Goal: Transaction & Acquisition: Purchase product/service

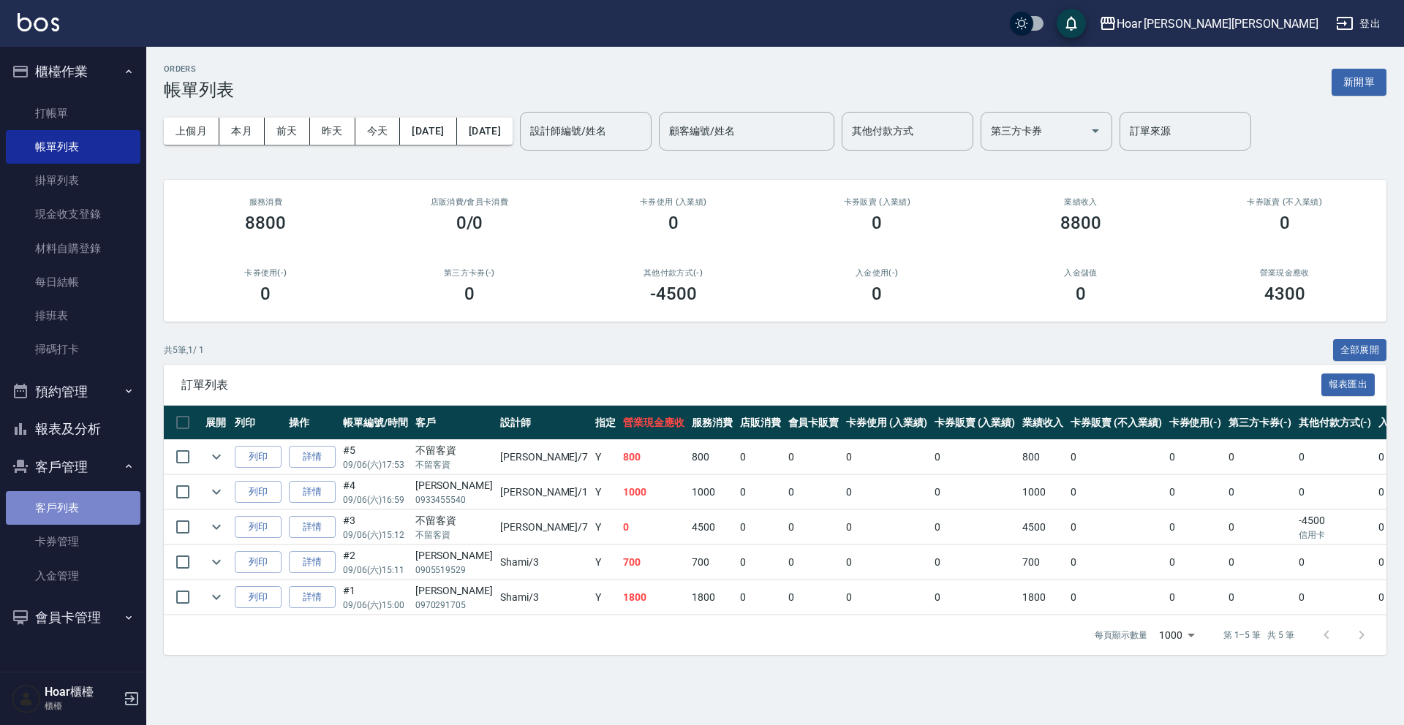
click at [81, 510] on link "客戶列表" at bounding box center [73, 508] width 135 height 34
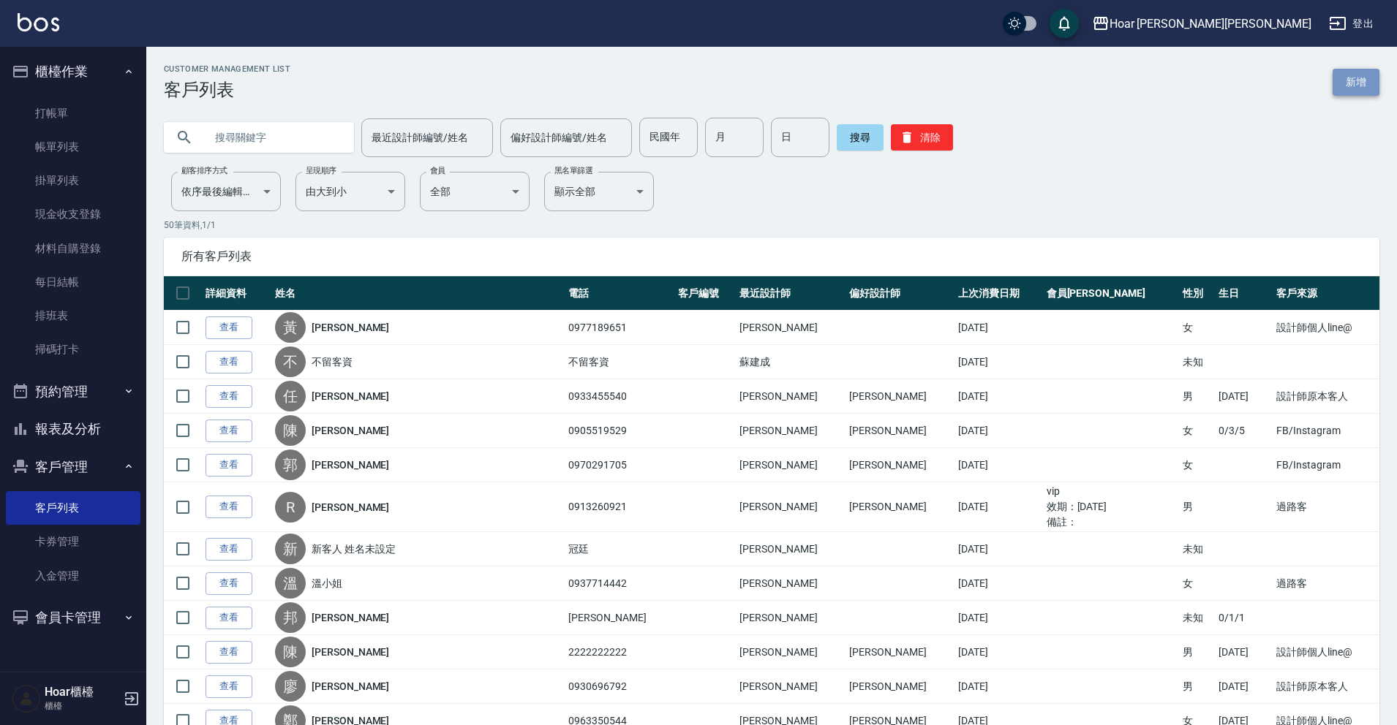
click at [1367, 91] on link "新增" at bounding box center [1355, 82] width 47 height 27
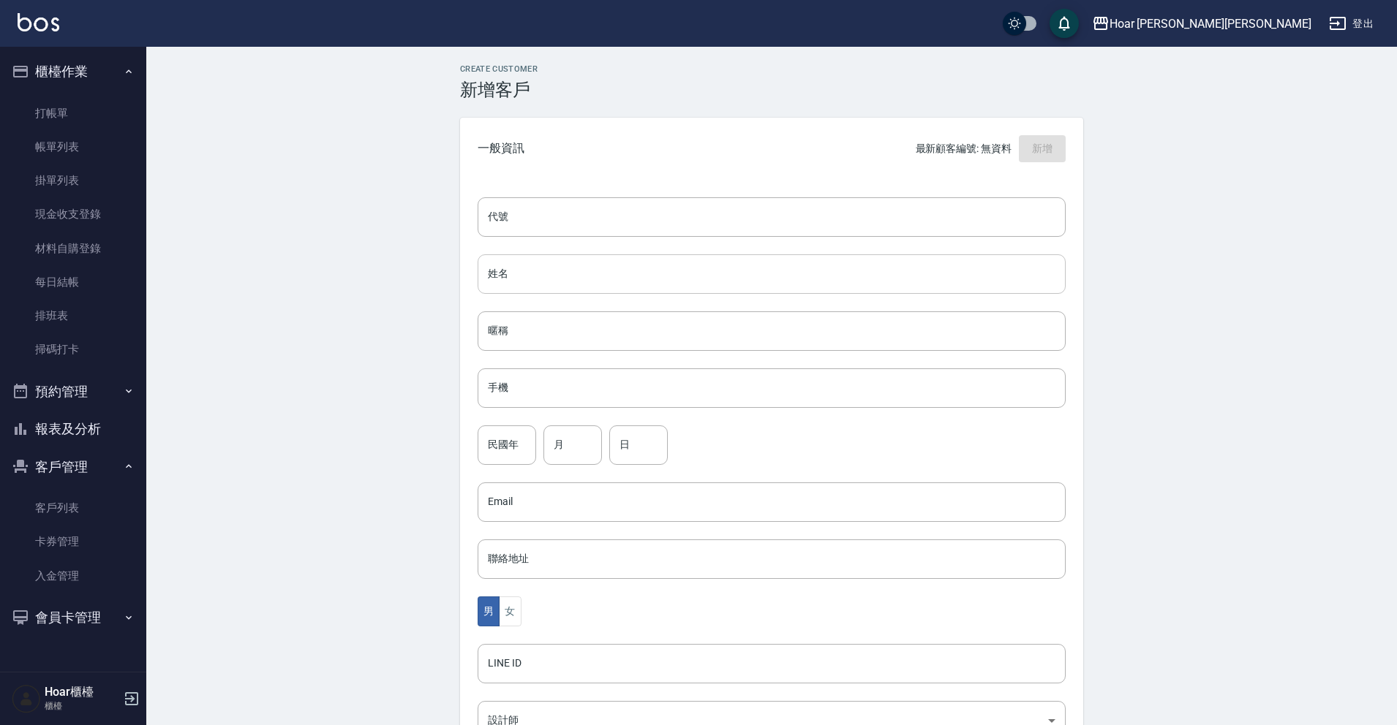
click at [564, 284] on input "姓名" at bounding box center [771, 273] width 588 height 39
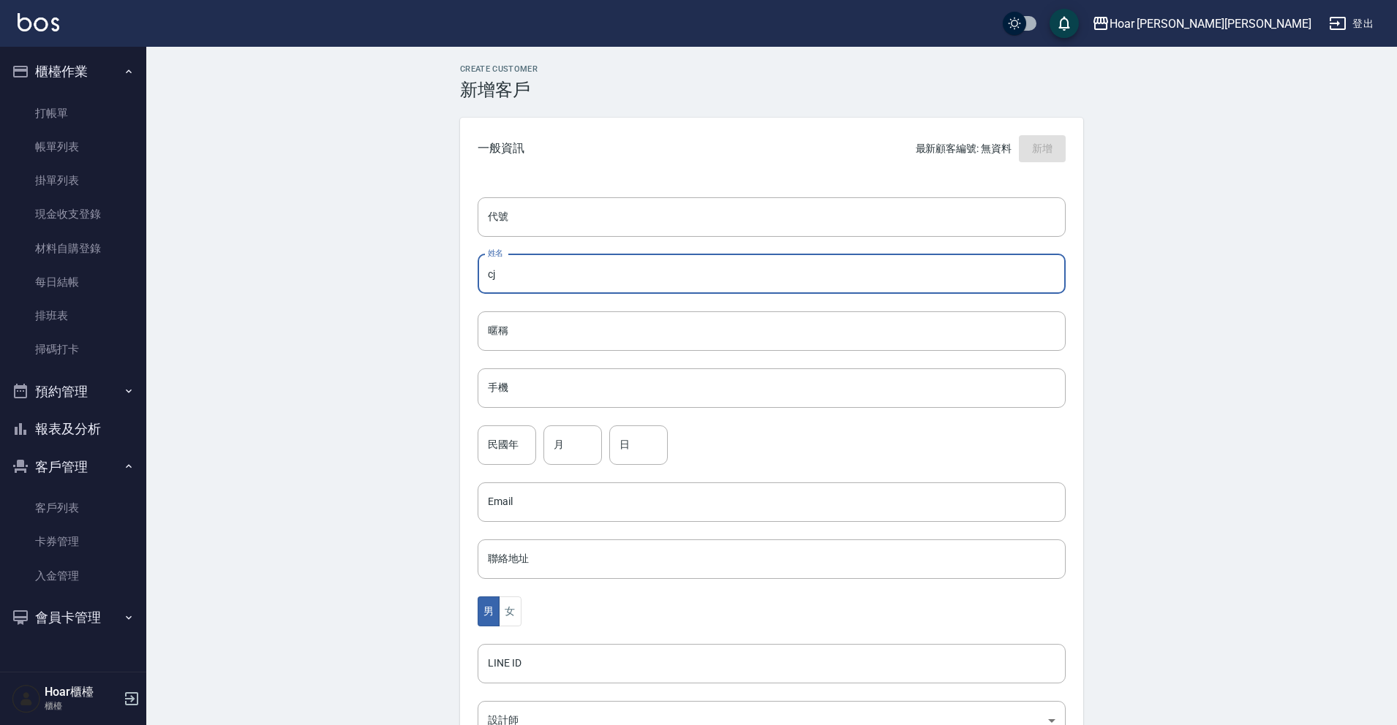
type input "c"
type input "[PERSON_NAME]"
click at [506, 445] on input "民國年" at bounding box center [506, 445] width 58 height 39
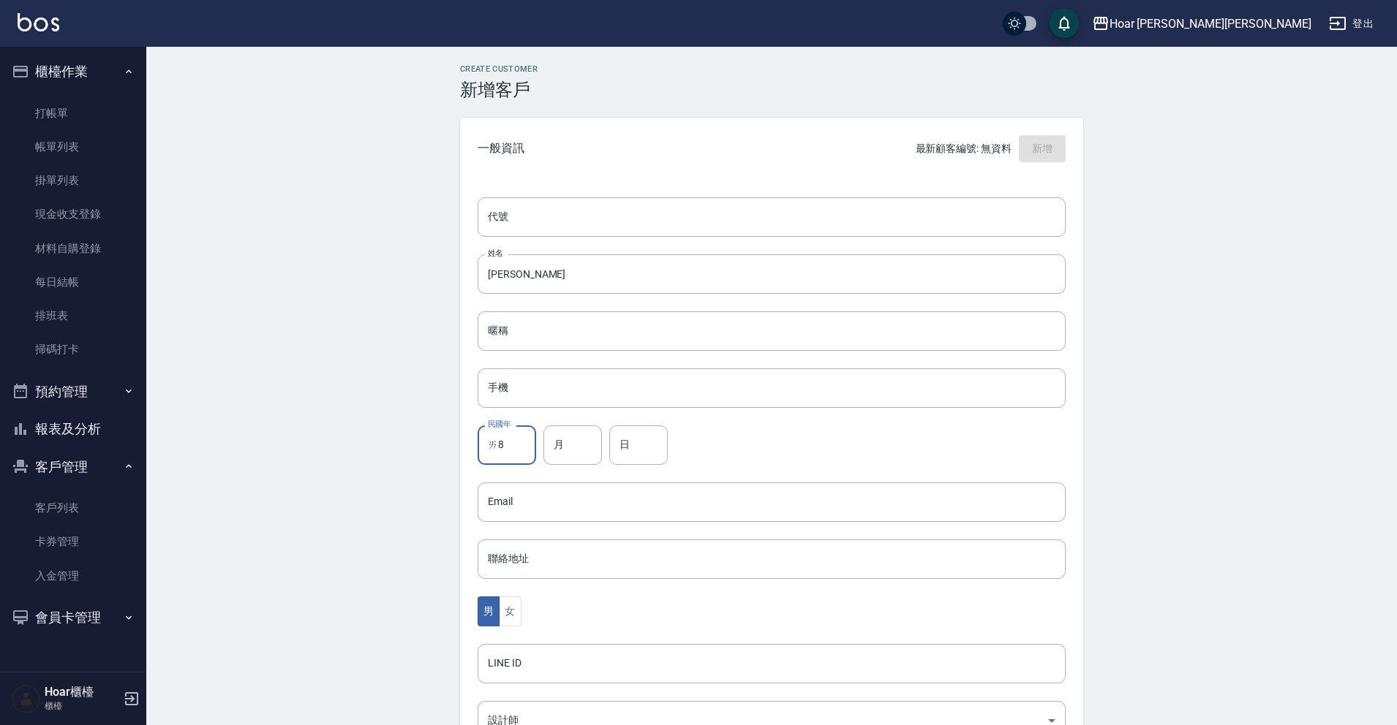
type input "ㄞ"
type input "="
type input "89"
click at [558, 439] on input "月" at bounding box center [572, 445] width 58 height 39
type input "1"
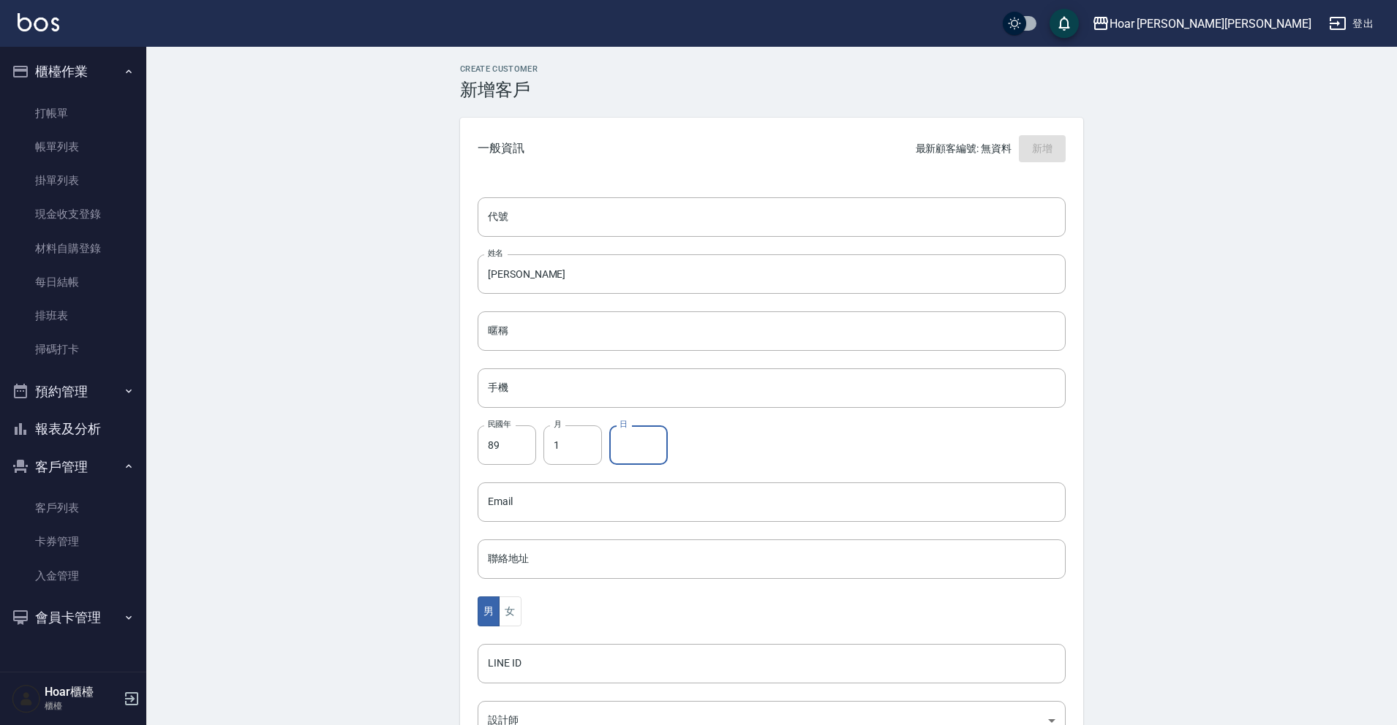
click at [638, 446] on input "日" at bounding box center [638, 445] width 58 height 39
type input "22"
click at [530, 394] on input "手機" at bounding box center [771, 388] width 588 height 39
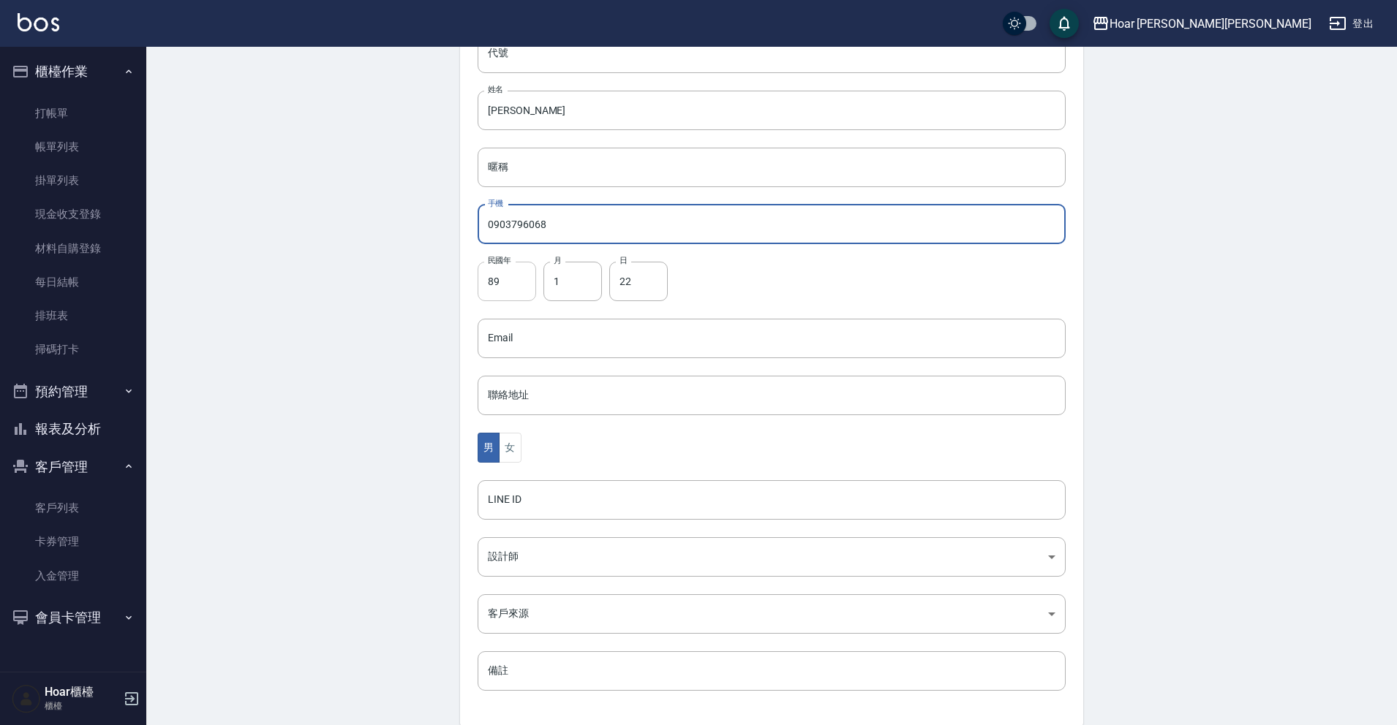
scroll to position [205, 0]
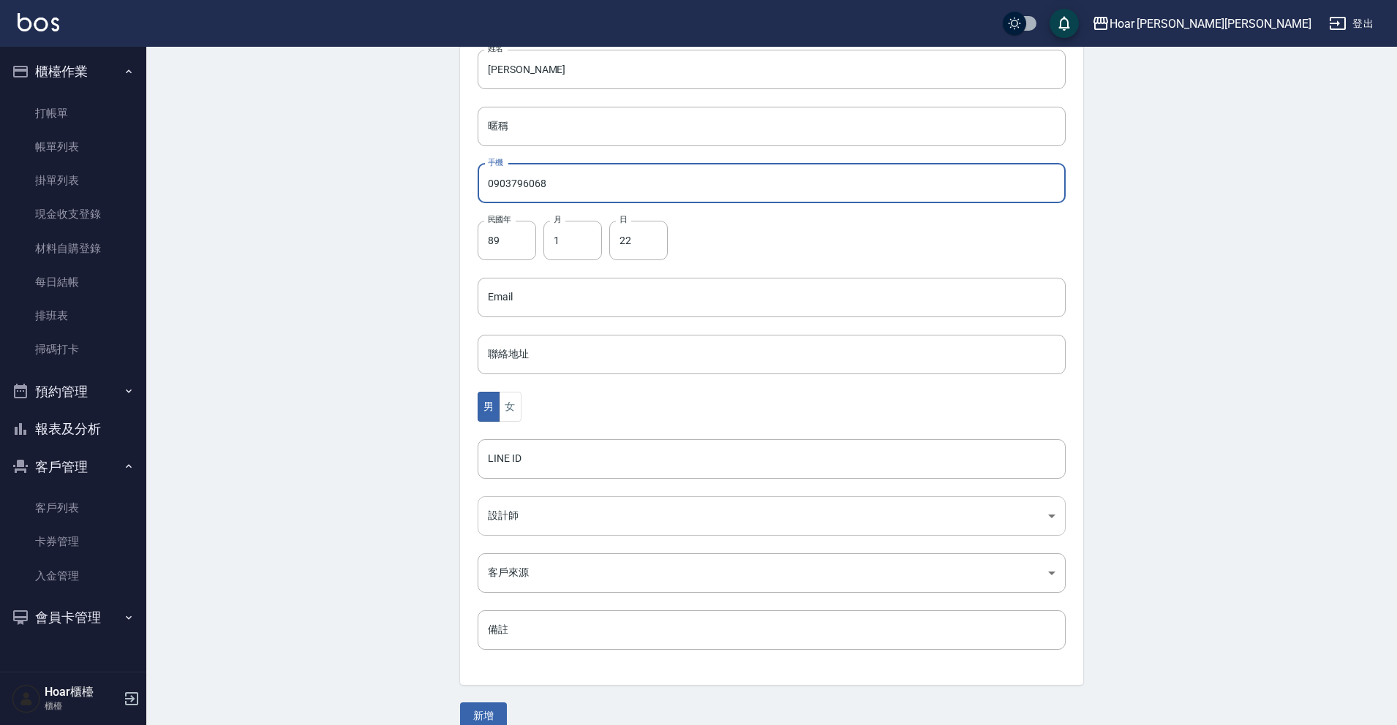
type input "0903796068"
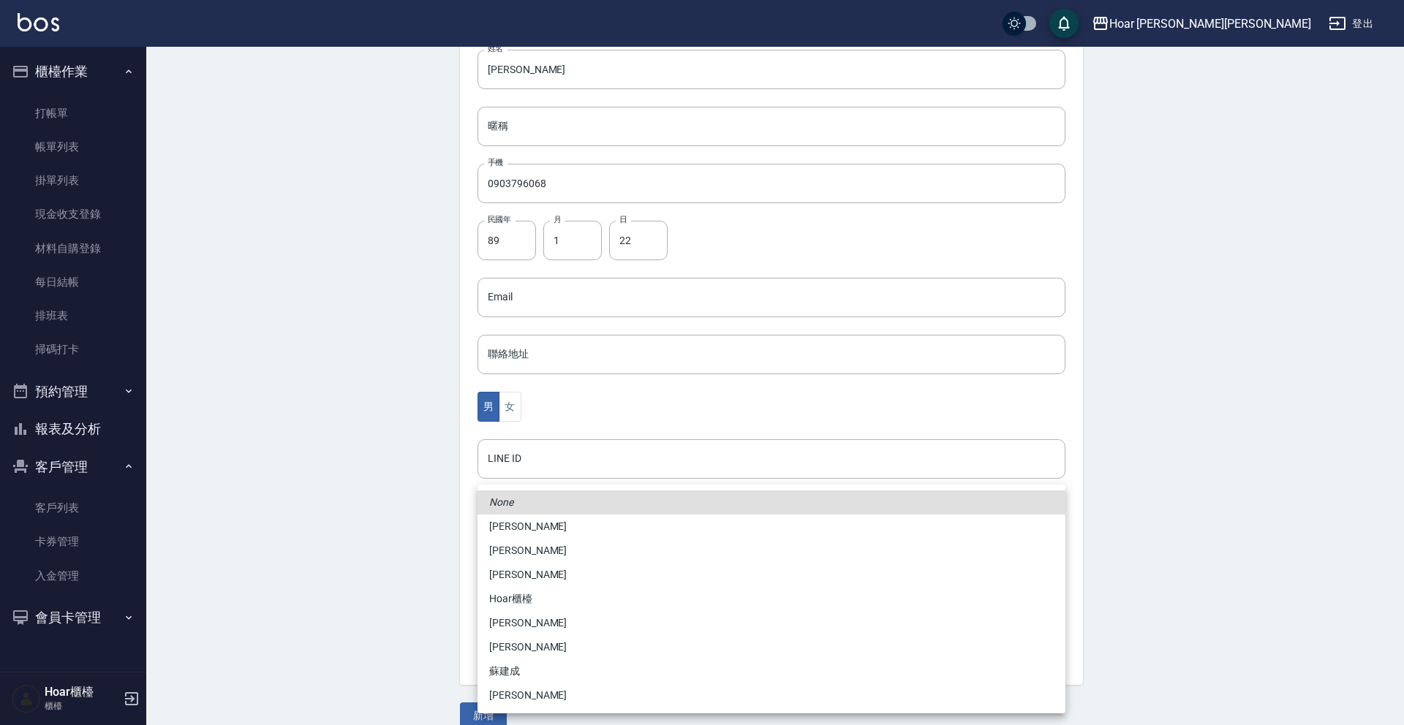
click at [504, 510] on body "Hoar [PERSON_NAME][PERSON_NAME] 登出 櫃檯作業 打帳單 帳單列表 掛單列表 現金收支登錄 材料自購登錄 每日結帳 排班表 掃碼…" at bounding box center [702, 271] width 1404 height 952
drag, startPoint x: 535, startPoint y: 685, endPoint x: 535, endPoint y: 650, distance: 35.1
click at [535, 685] on li "[PERSON_NAME]" at bounding box center [771, 696] width 588 height 24
type input "ca54d0d9-00fe-490f-ba6a-72a5339bf885"
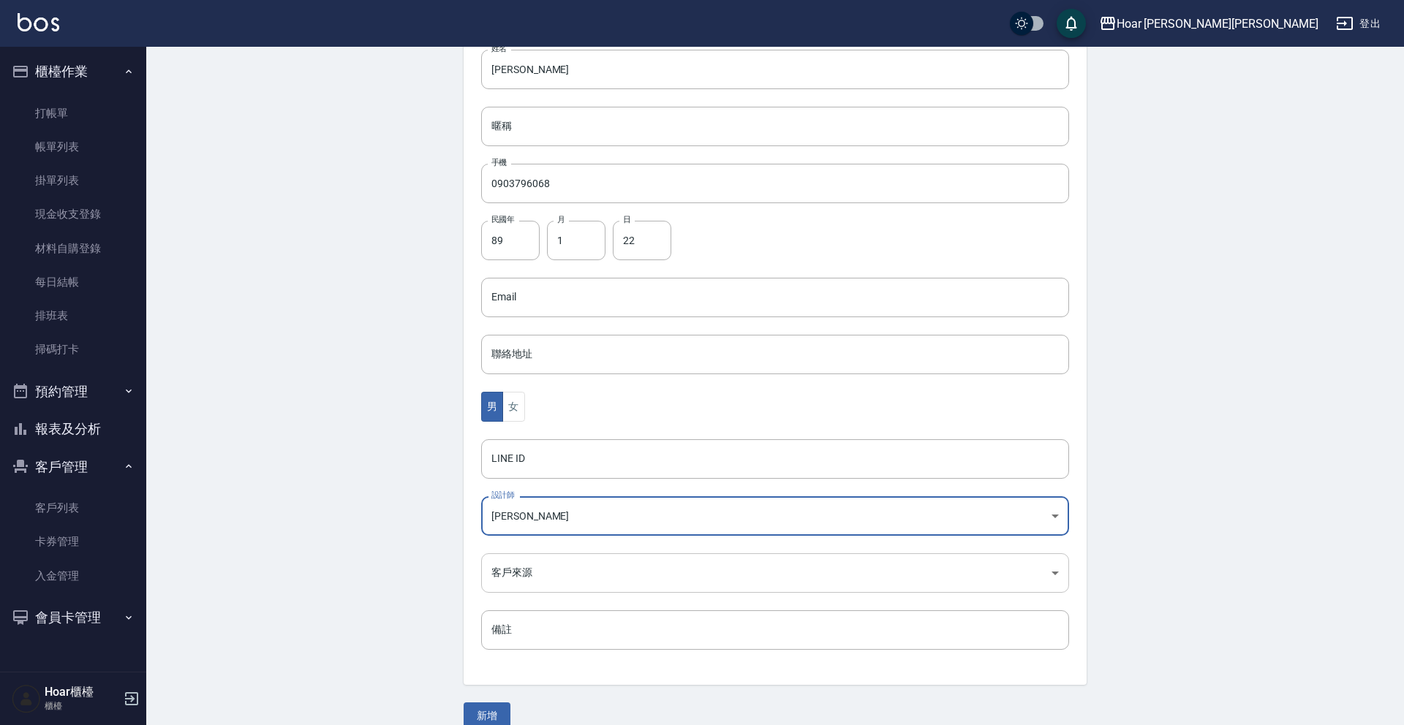
click at [537, 577] on body "Hoar [PERSON_NAME][PERSON_NAME] 登出 櫃檯作業 打帳單 帳單列表 掛單列表 現金收支登錄 材料自購登錄 每日結帳 排班表 掃碼…" at bounding box center [702, 271] width 1404 height 952
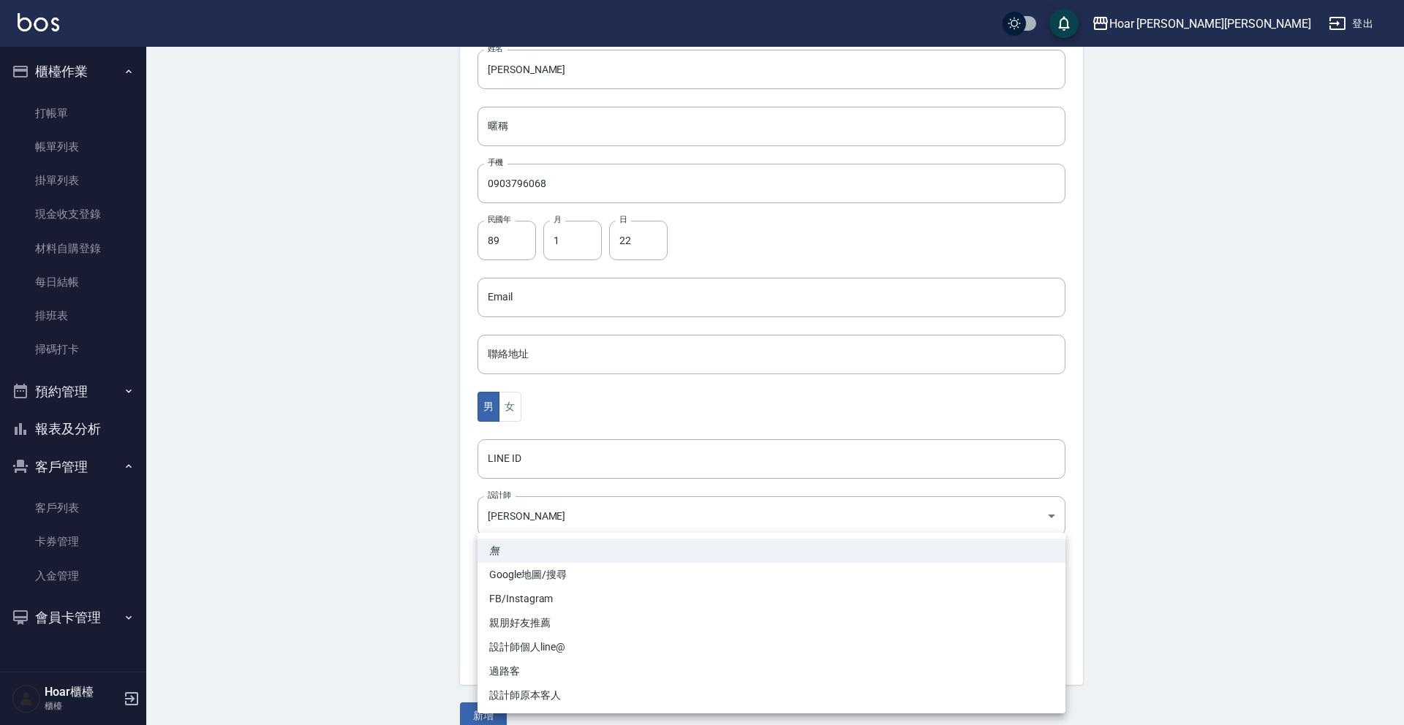
click at [537, 695] on li "設計師原本客人" at bounding box center [771, 696] width 588 height 24
type input "設計師原本客人"
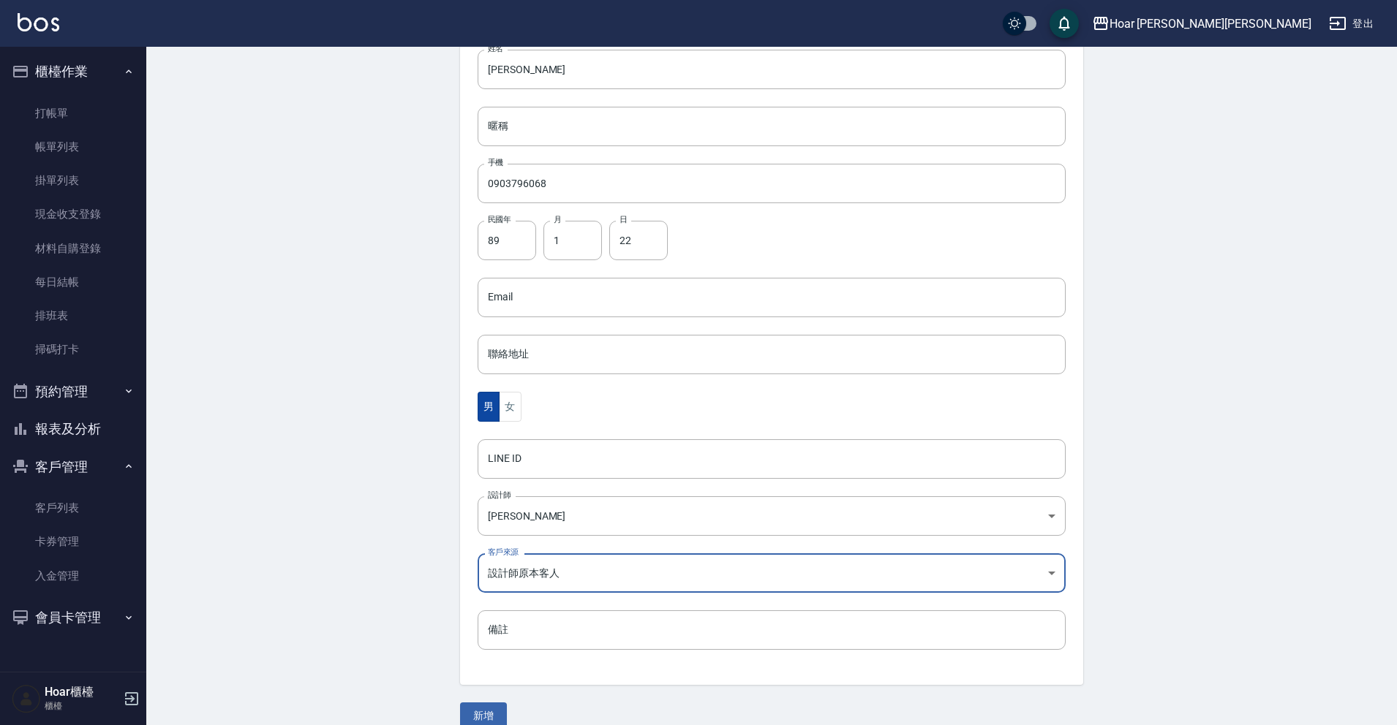
drag, startPoint x: 524, startPoint y: 415, endPoint x: 486, endPoint y: 412, distance: 38.2
click at [524, 415] on div "男 女" at bounding box center [771, 407] width 588 height 30
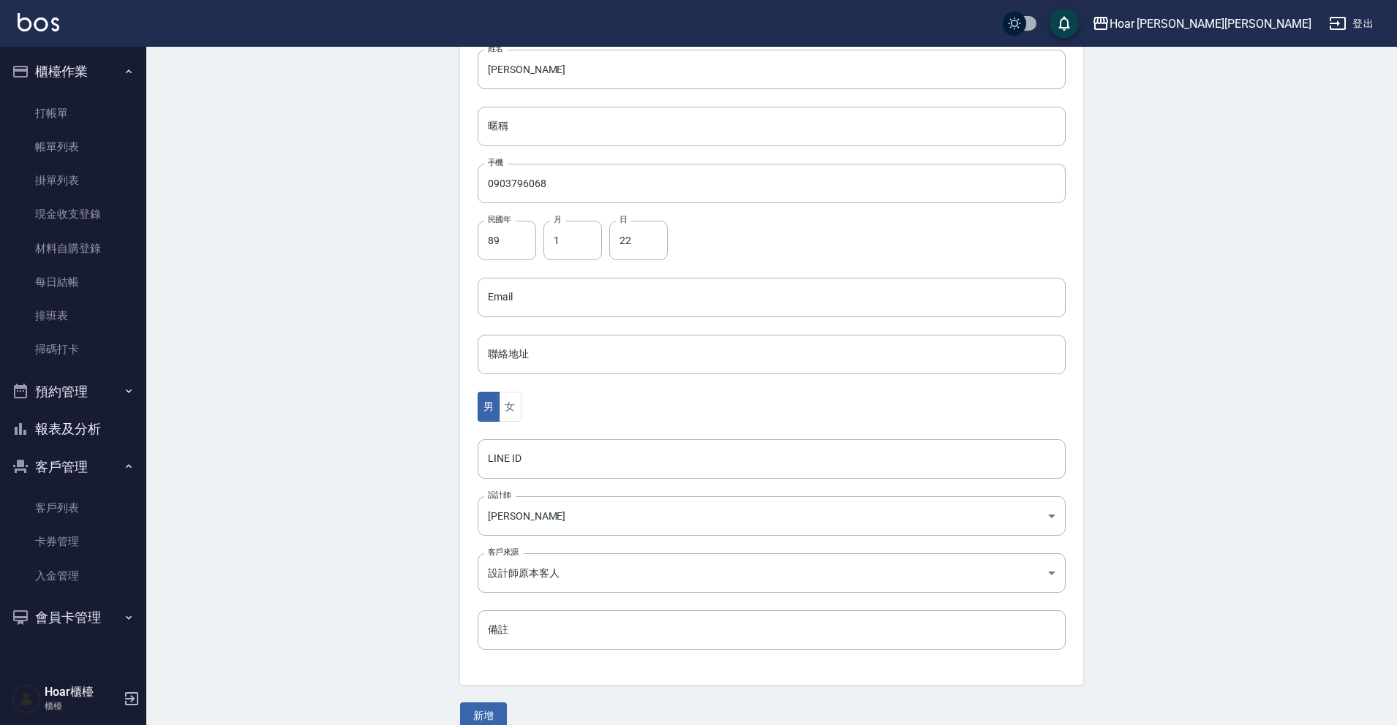
click at [522, 415] on div "男 女" at bounding box center [771, 407] width 588 height 30
click at [515, 415] on button "女" at bounding box center [510, 407] width 22 height 30
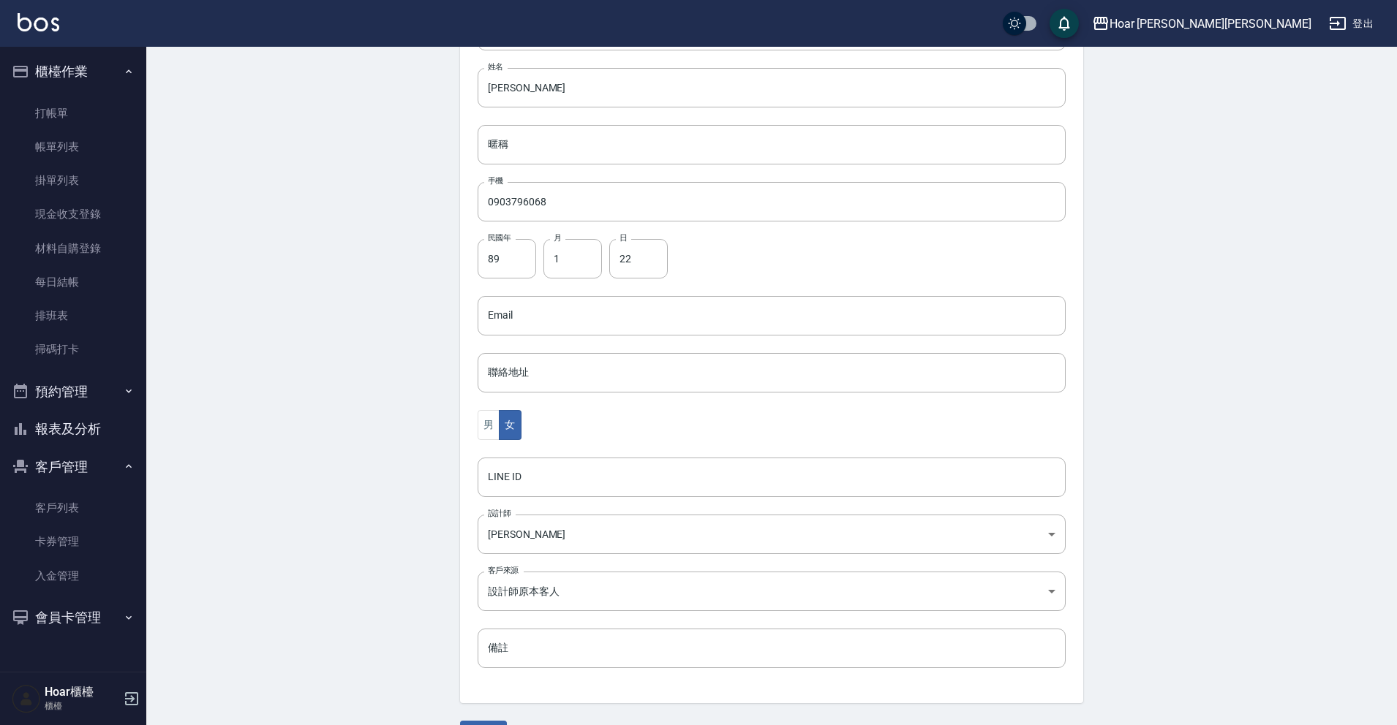
scroll to position [227, 0]
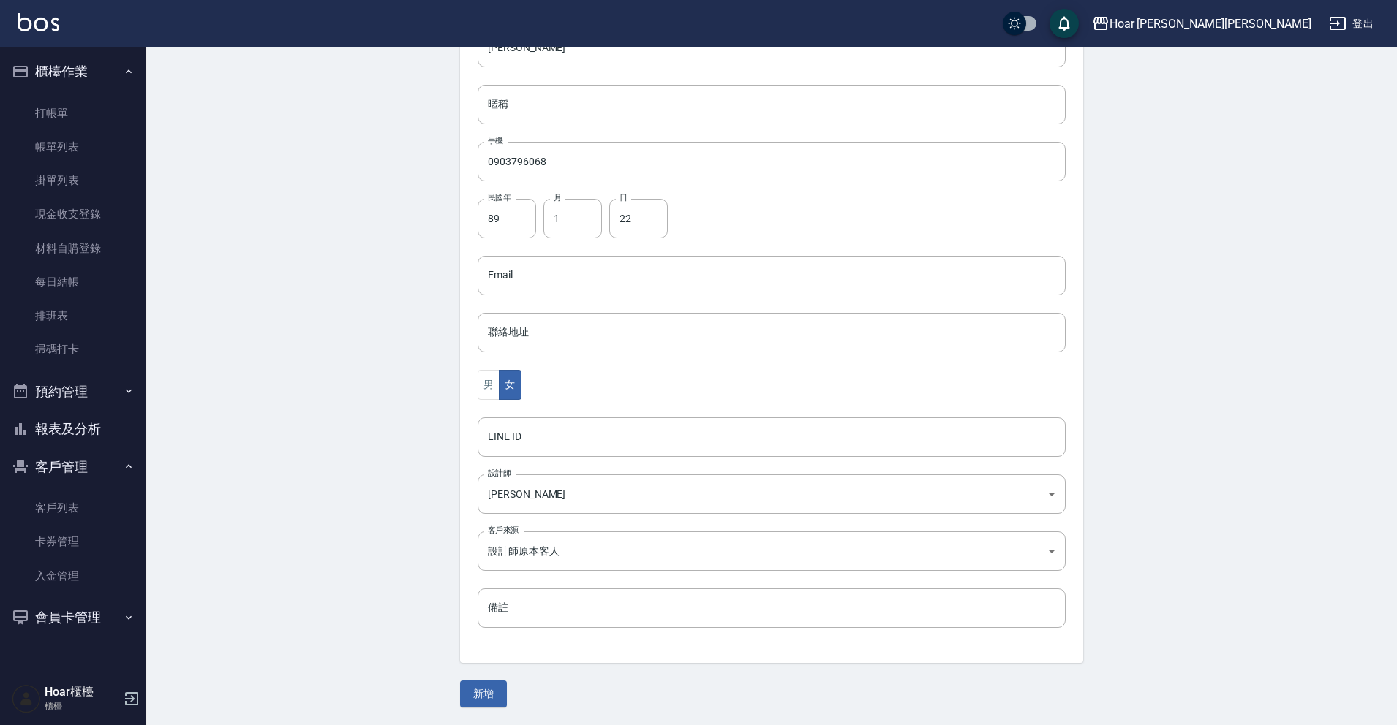
drag, startPoint x: 483, startPoint y: 696, endPoint x: 388, endPoint y: 596, distance: 138.1
click at [481, 695] on button "新增" at bounding box center [483, 694] width 47 height 27
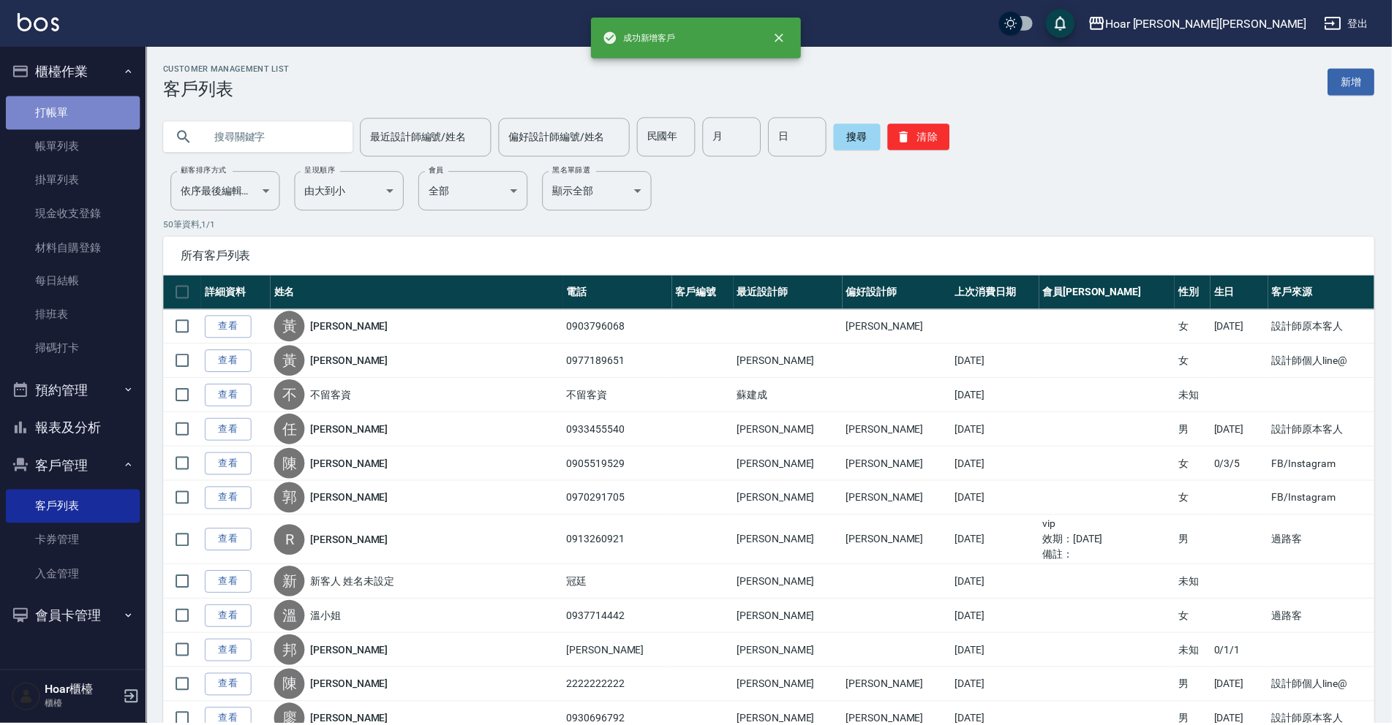
click at [75, 118] on link "打帳單" at bounding box center [73, 114] width 135 height 34
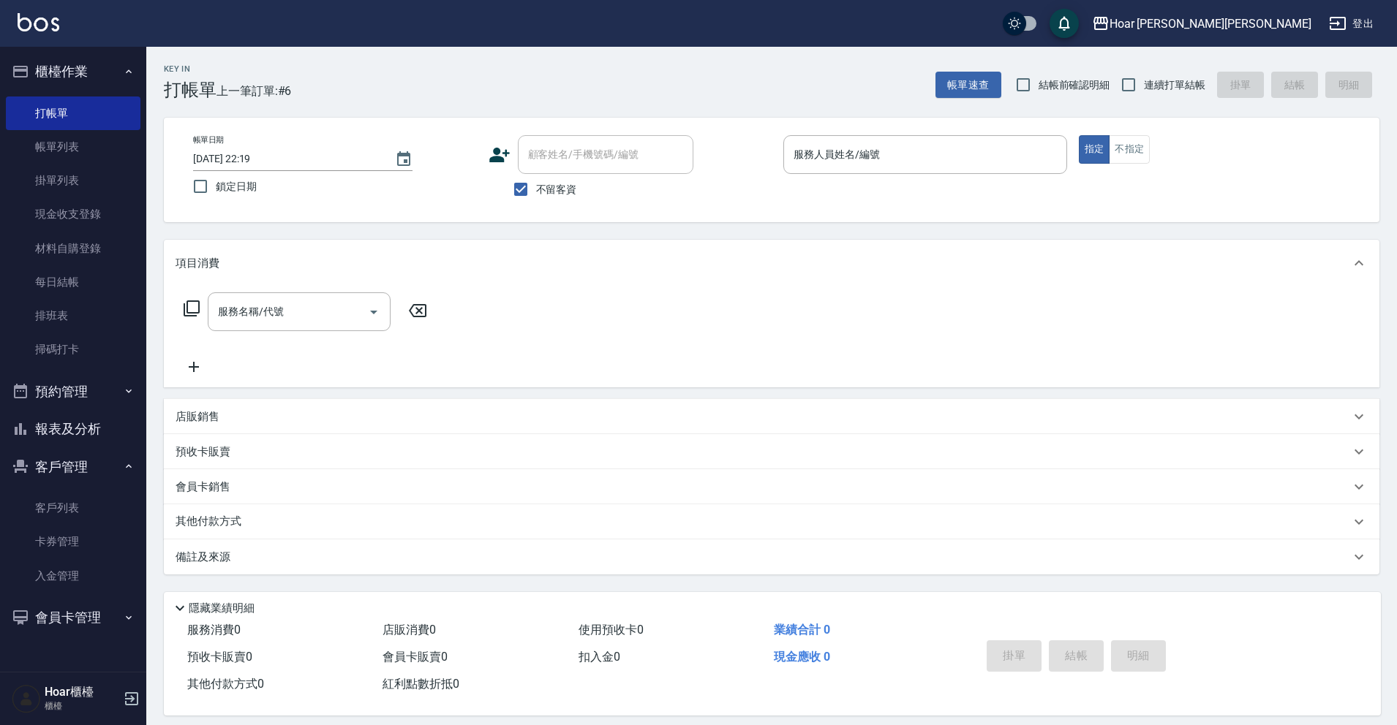
drag, startPoint x: 521, startPoint y: 186, endPoint x: 518, endPoint y: 168, distance: 18.4
click at [520, 186] on input "不留客資" at bounding box center [520, 189] width 31 height 31
checkbox input "false"
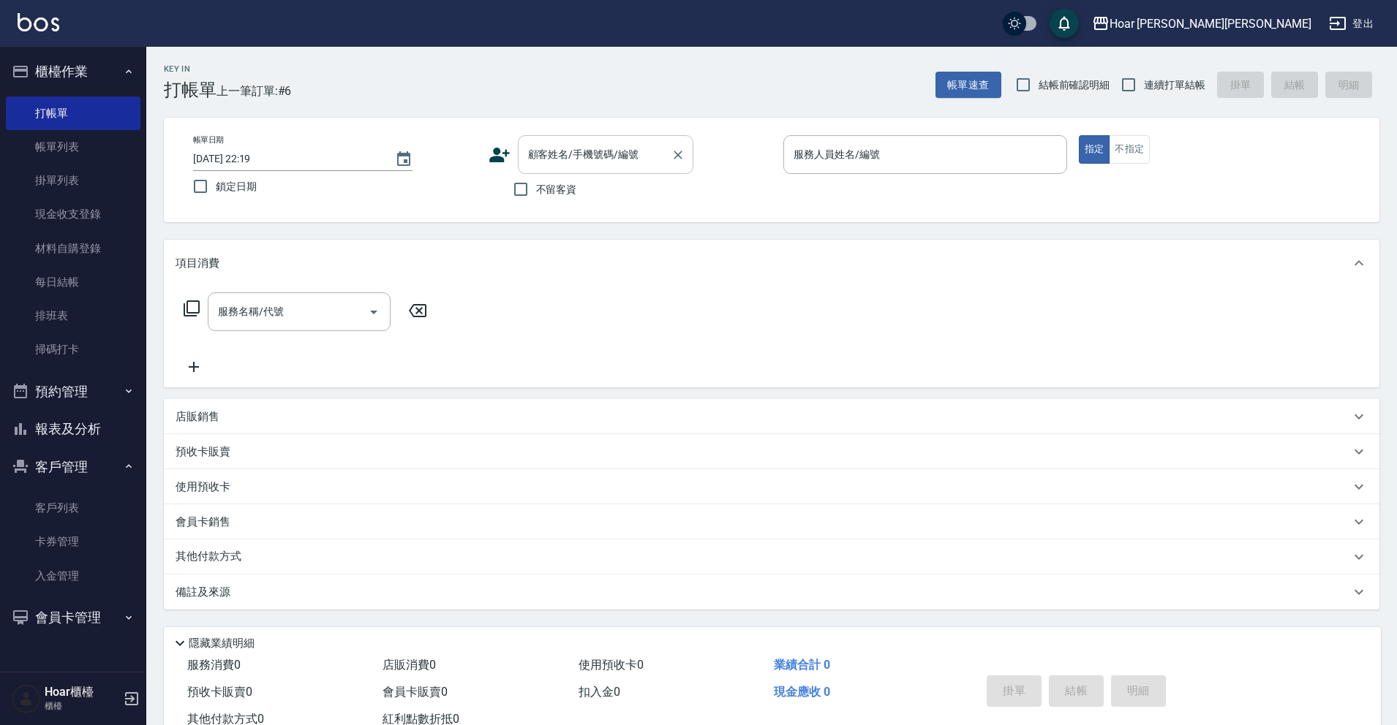
drag, startPoint x: 731, startPoint y: 161, endPoint x: 630, endPoint y: 154, distance: 101.1
click at [677, 157] on div "顧客姓名/手機號碼/編號 顧客姓名/手機號碼/編號" at bounding box center [630, 154] width 284 height 39
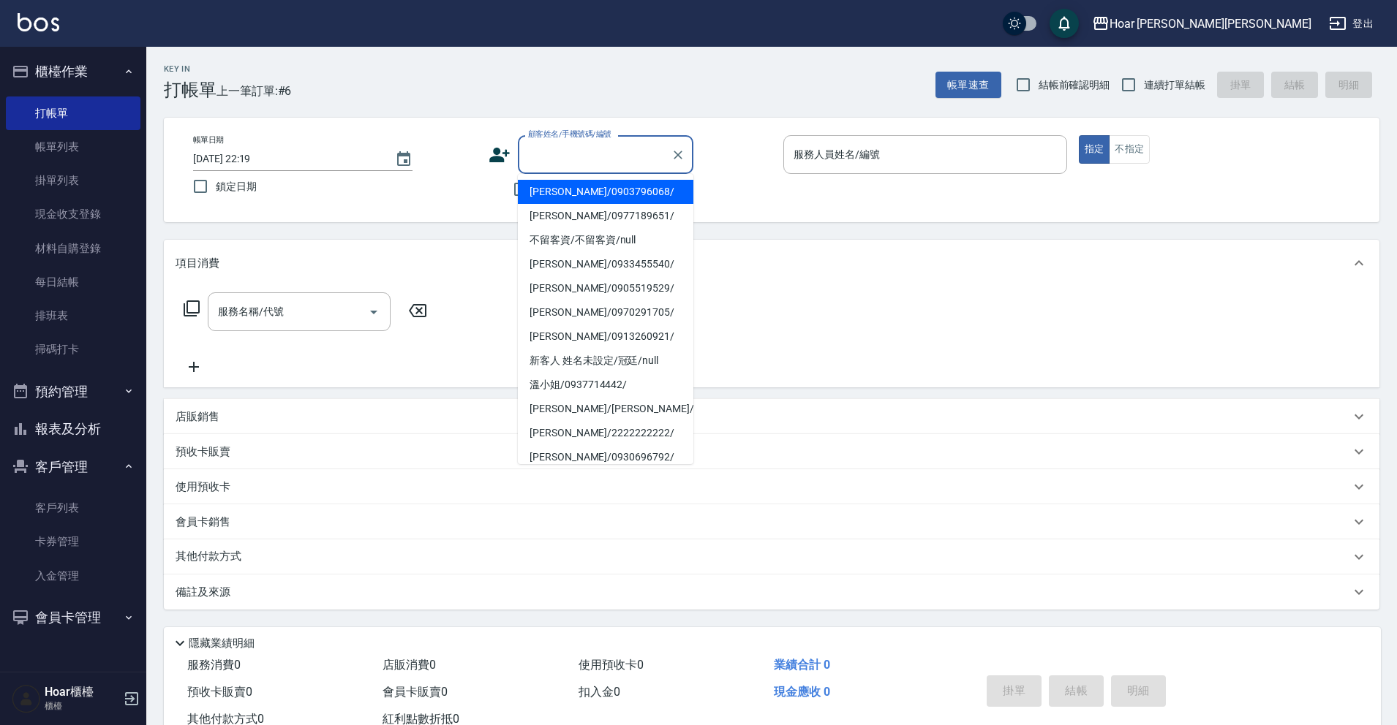
click at [627, 154] on input "顧客姓名/手機號碼/編號" at bounding box center [594, 155] width 140 height 26
click at [598, 183] on li "[PERSON_NAME]/0903796068/" at bounding box center [605, 192] width 175 height 24
type input "[PERSON_NAME]/0903796068/"
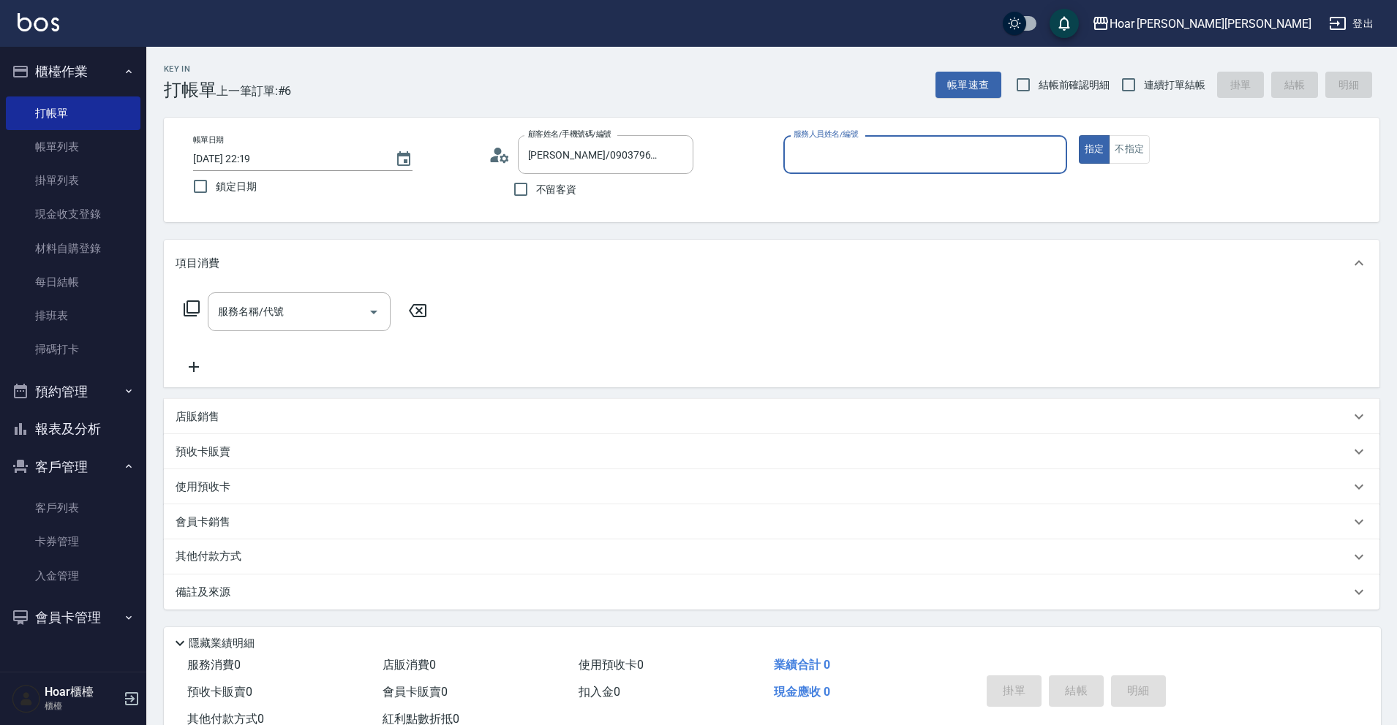
type input "Shami-3"
click at [260, 314] on input "服務名稱/代號" at bounding box center [288, 312] width 148 height 26
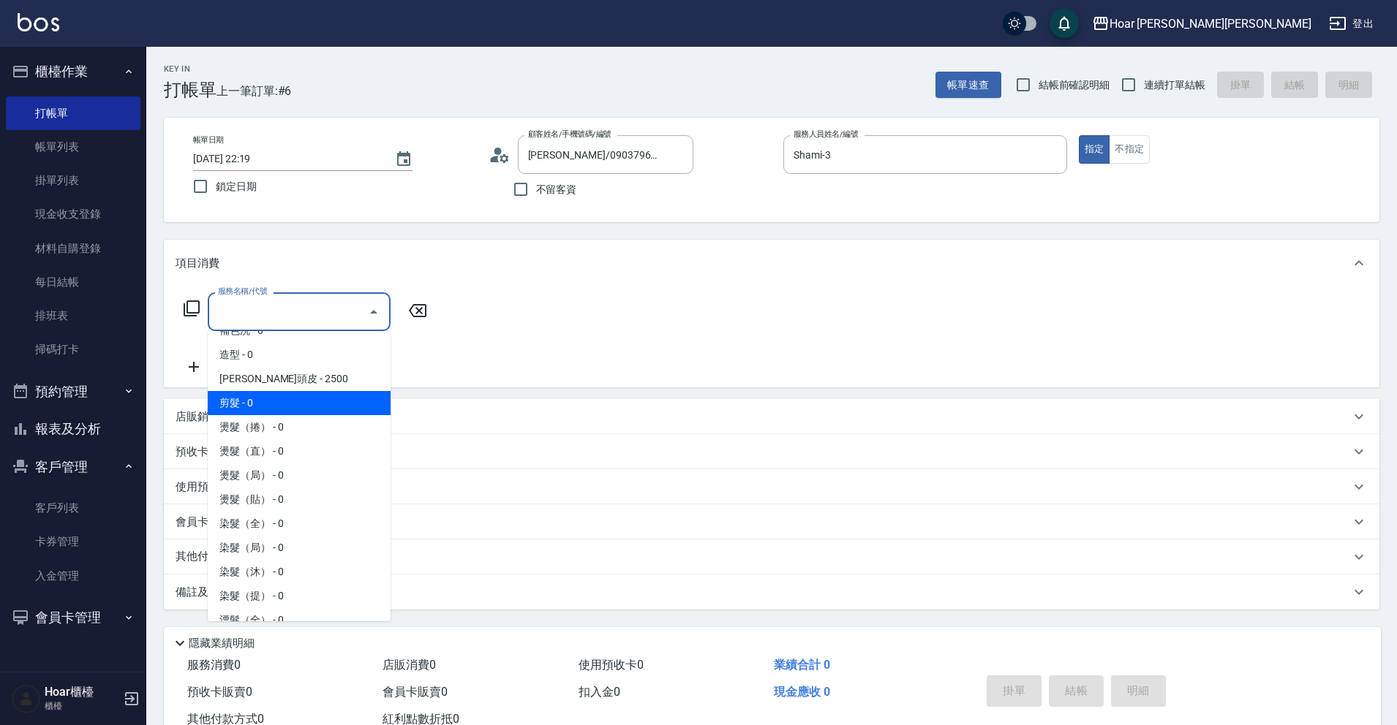
scroll to position [147, 0]
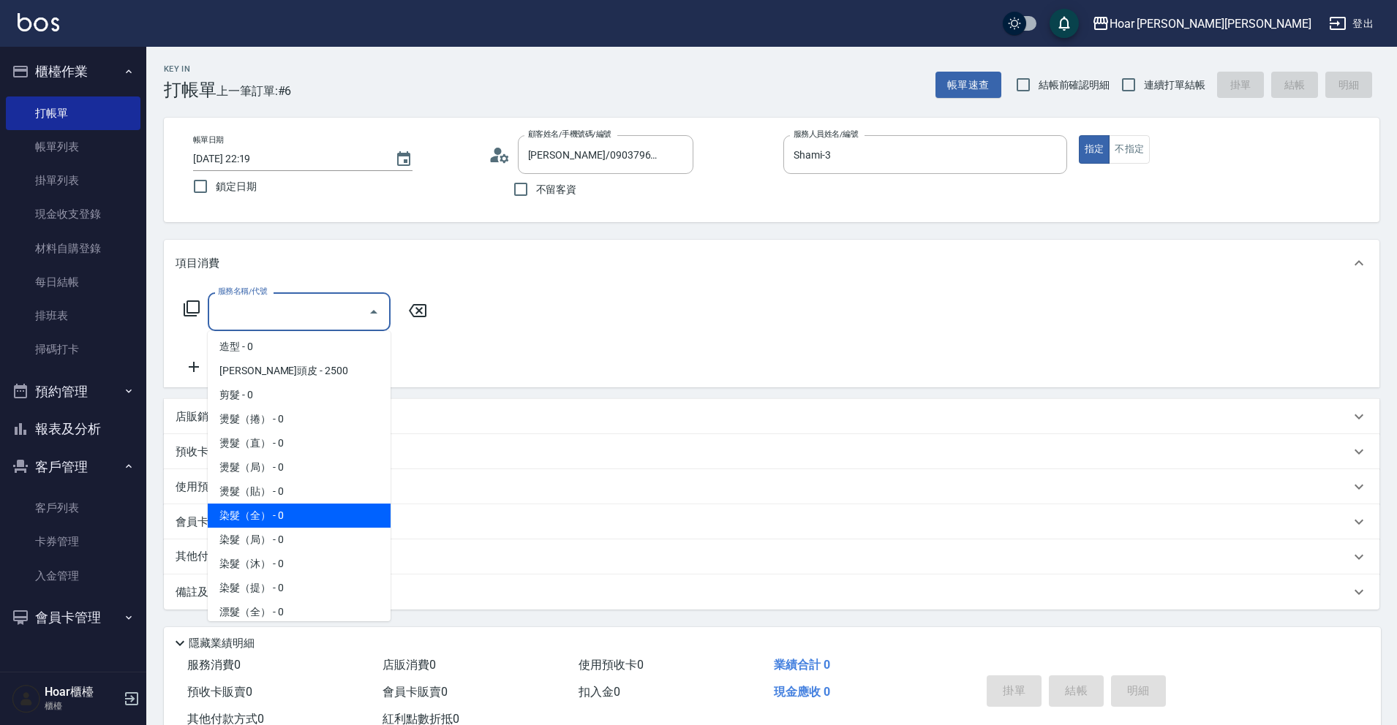
click at [253, 521] on span "染髮（全） - 0" at bounding box center [299, 516] width 183 height 24
type input "染髮（全）(401)"
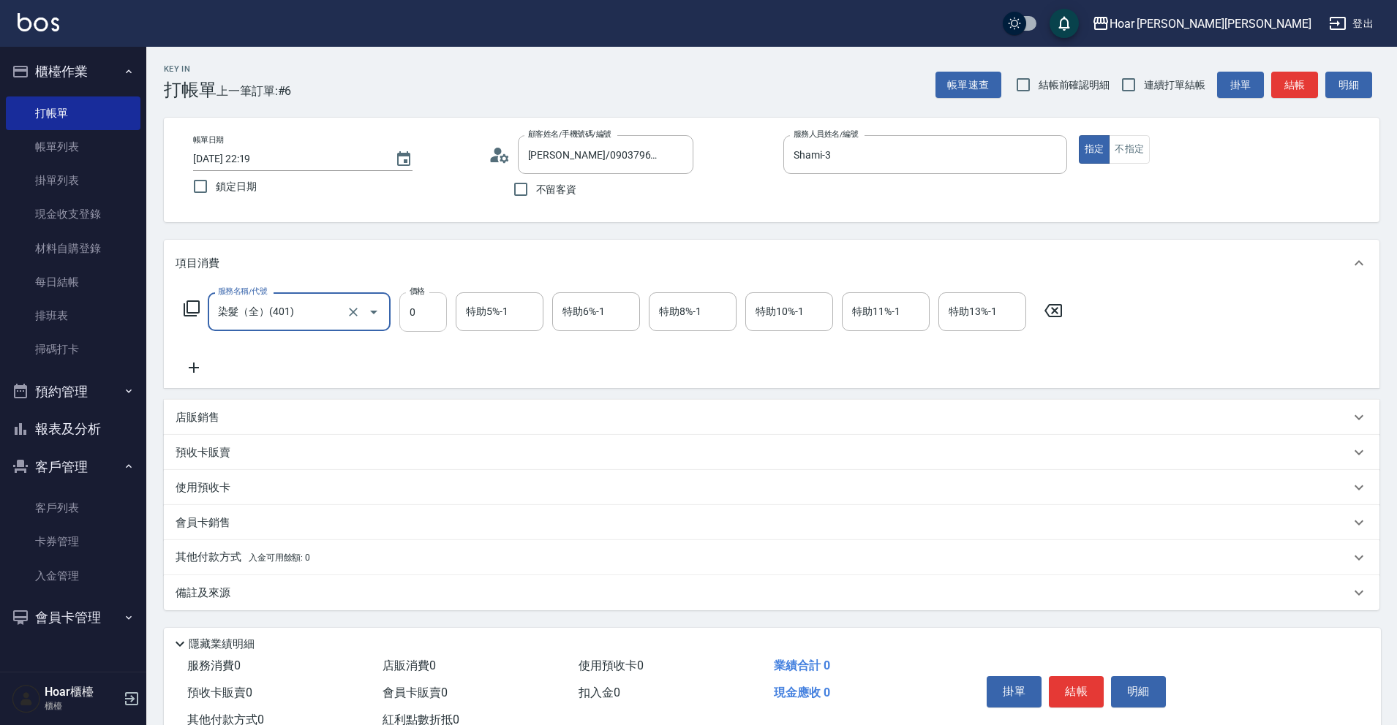
click at [431, 317] on input "0" at bounding box center [423, 311] width 48 height 39
type input "3000"
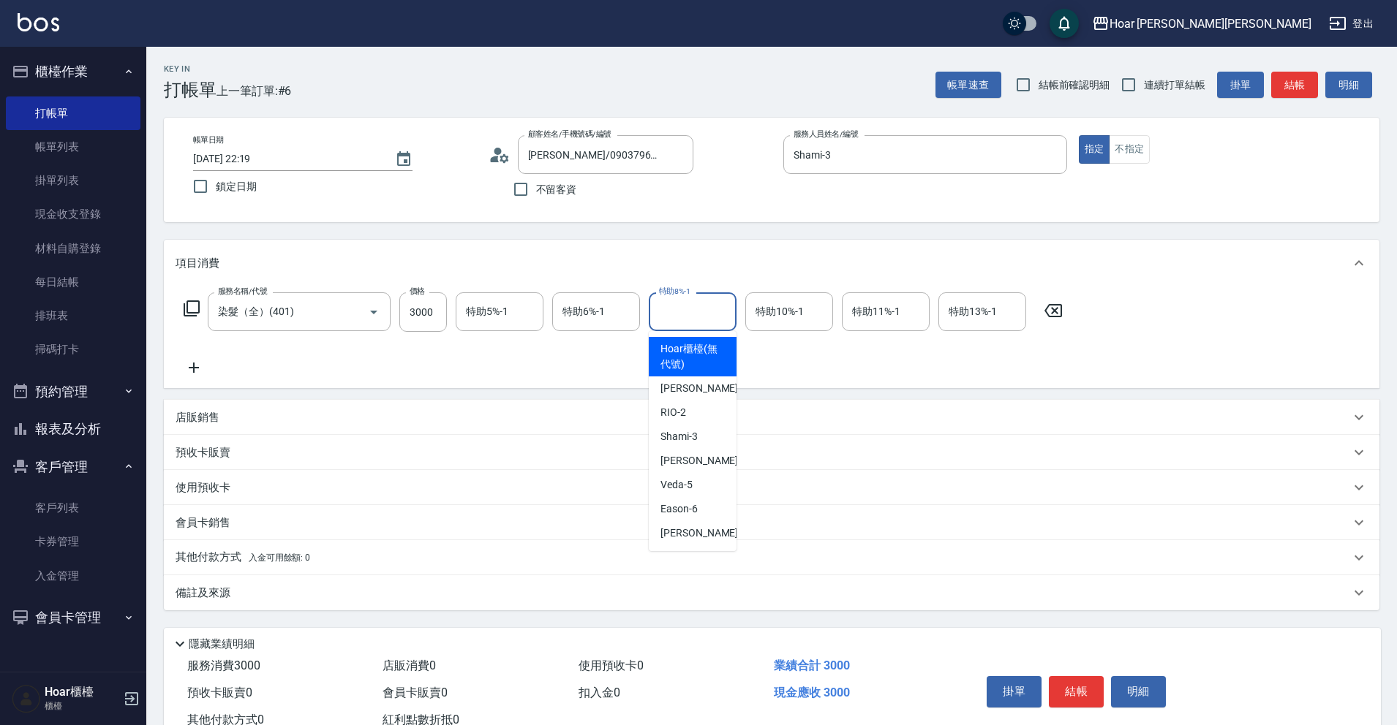
click at [720, 325] on div "特助8%-1" at bounding box center [693, 311] width 88 height 39
click at [704, 323] on input "特助8%-1" at bounding box center [692, 312] width 75 height 26
click at [688, 450] on div "[PERSON_NAME] -4" at bounding box center [693, 461] width 88 height 24
type input "[PERSON_NAME]-4"
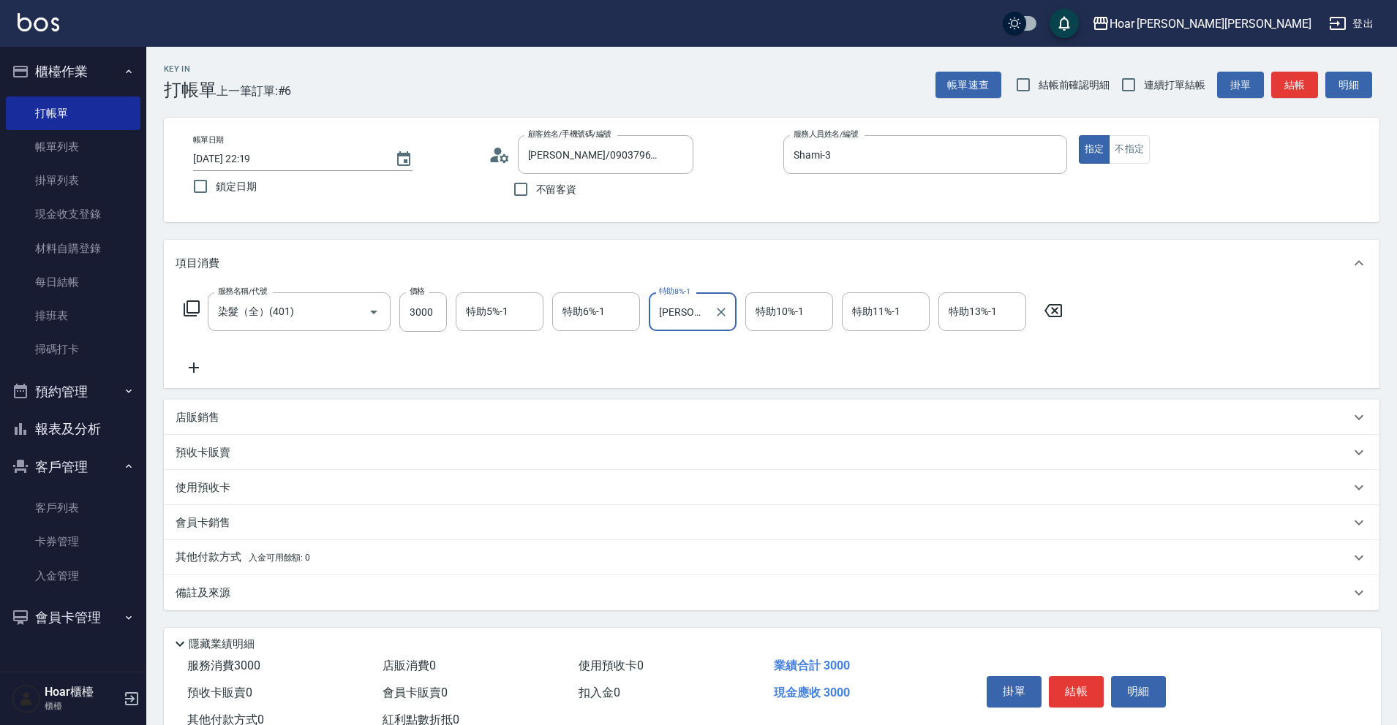
click at [298, 553] on span "入金可用餘額: 0" at bounding box center [280, 558] width 62 height 10
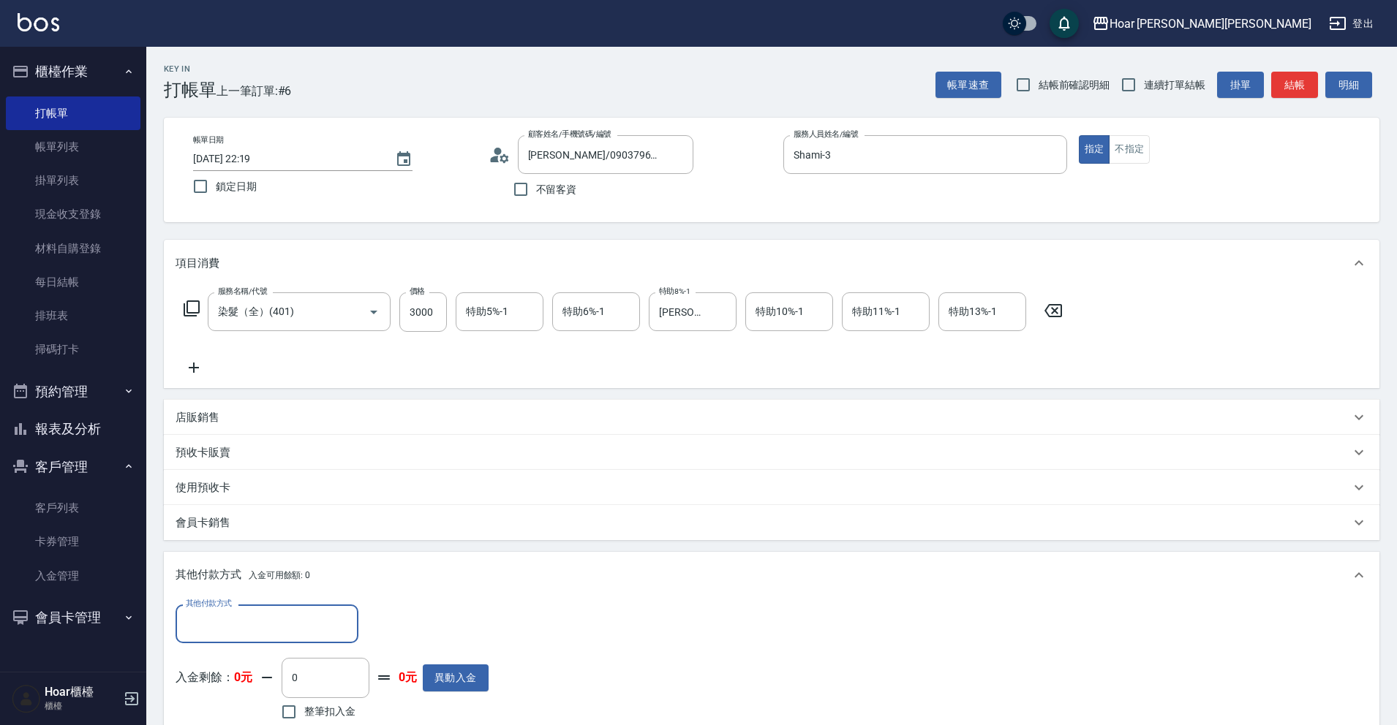
scroll to position [0, 0]
click at [265, 620] on input "其他付款方式" at bounding box center [267, 624] width 170 height 26
drag, startPoint x: 223, startPoint y: 583, endPoint x: 357, endPoint y: 614, distance: 137.5
click at [223, 583] on span "信用卡" at bounding box center [266, 587] width 183 height 24
type input "信用卡"
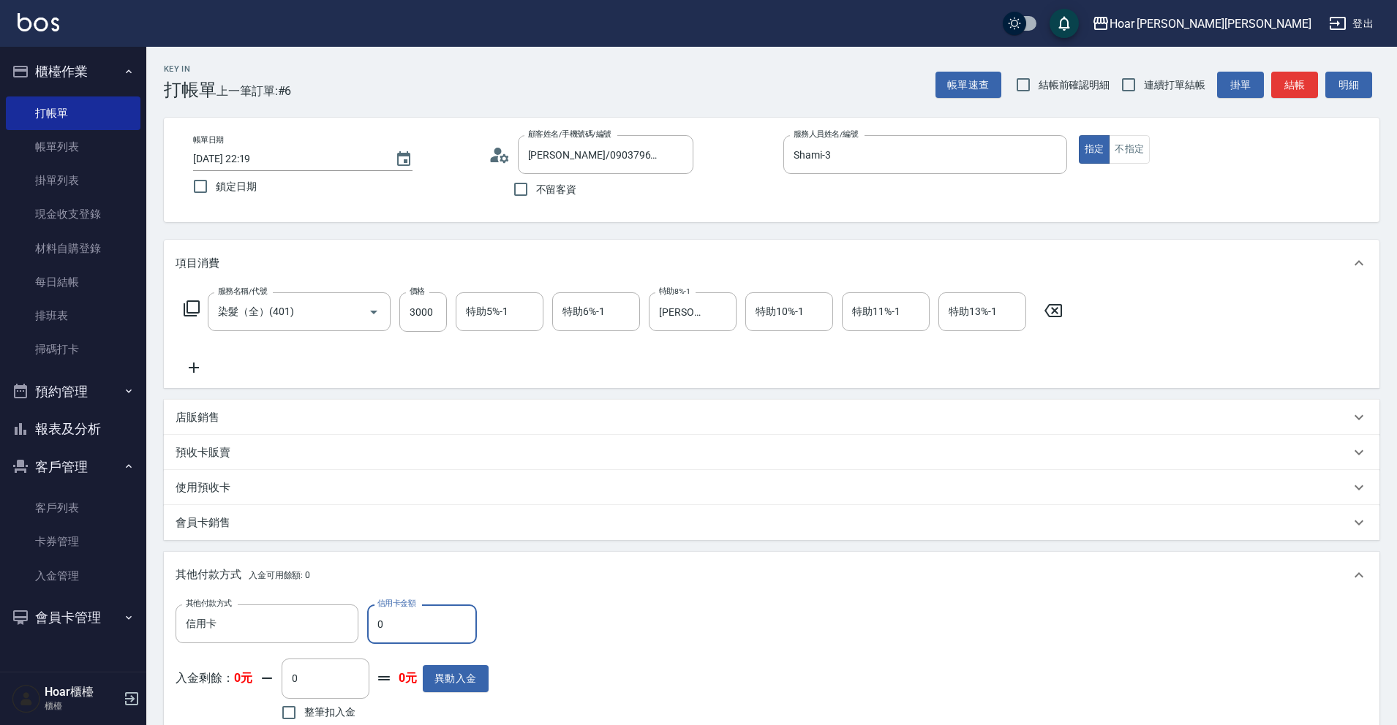
drag, startPoint x: 357, startPoint y: 614, endPoint x: 418, endPoint y: 622, distance: 61.9
click at [418, 622] on input "0" at bounding box center [422, 624] width 110 height 39
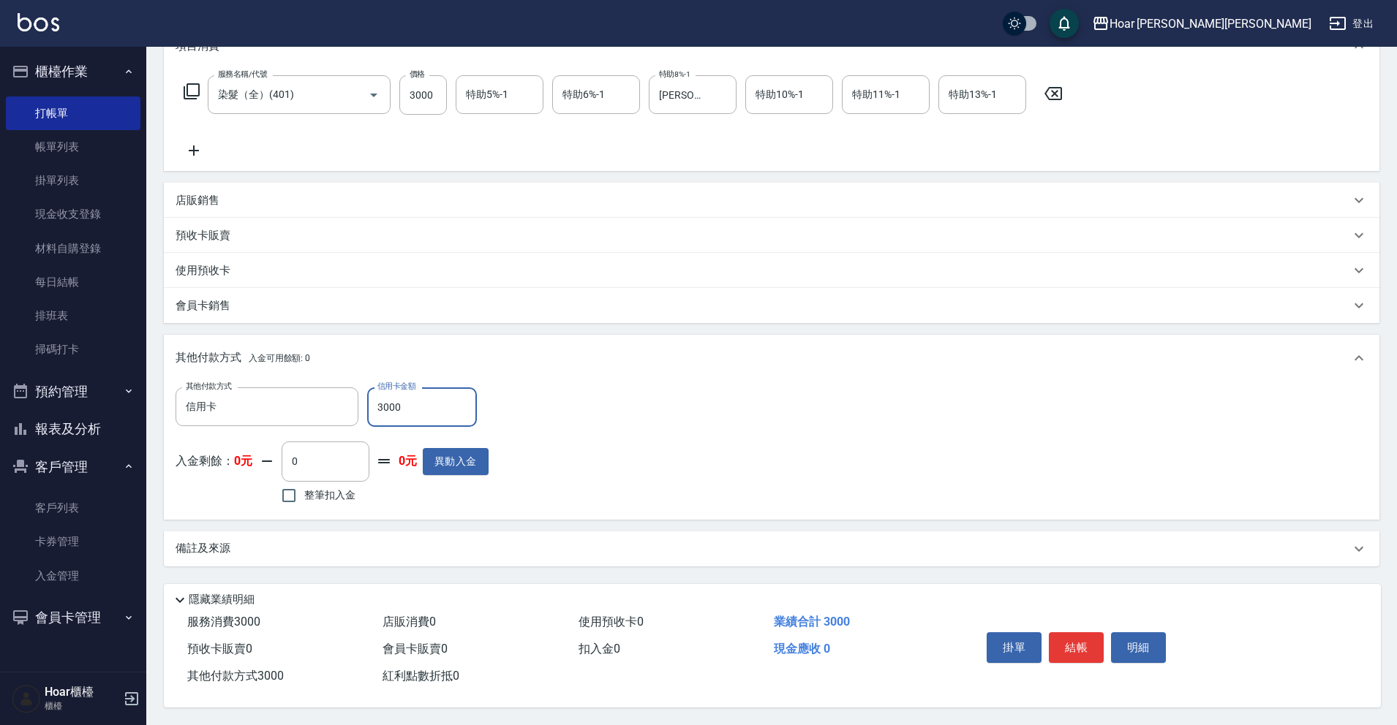
scroll to position [224, 0]
type input "3000"
click at [1073, 641] on button "結帳" at bounding box center [1076, 647] width 55 height 31
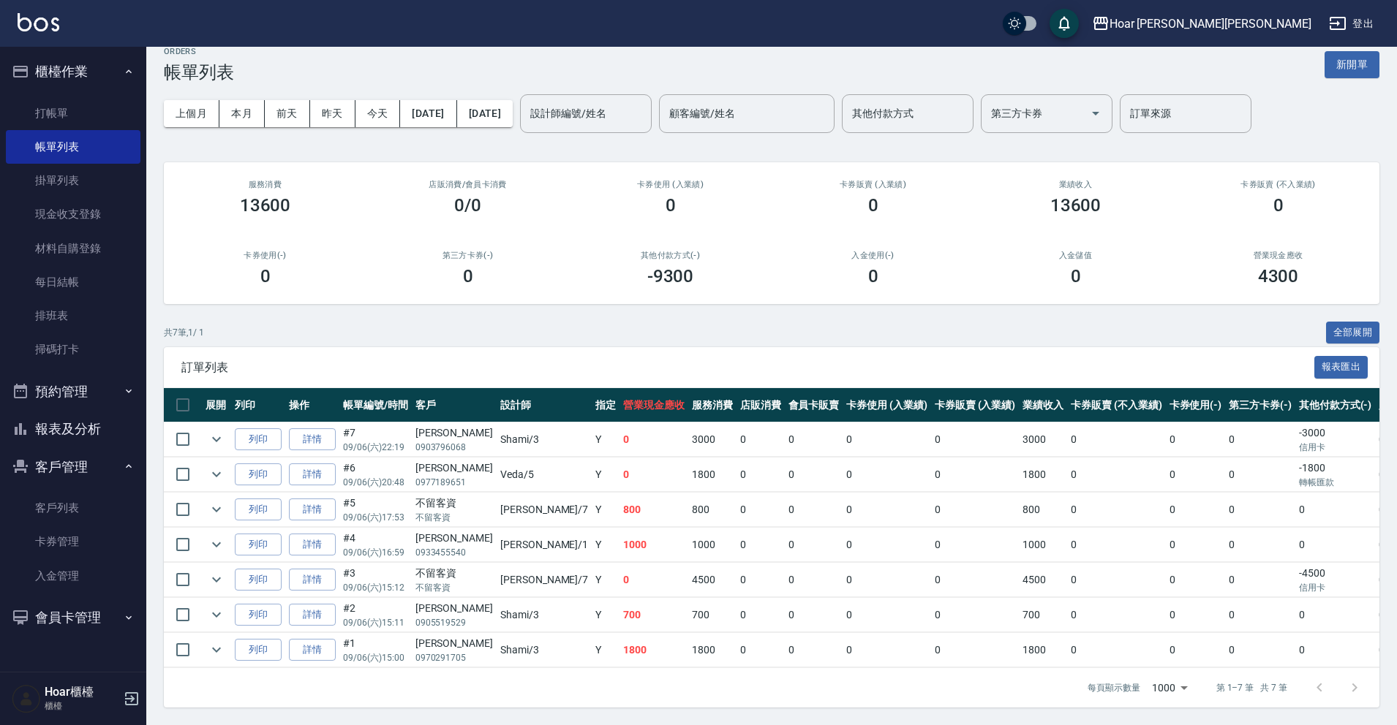
scroll to position [25, 0]
click at [57, 118] on link "打帳單" at bounding box center [73, 114] width 135 height 34
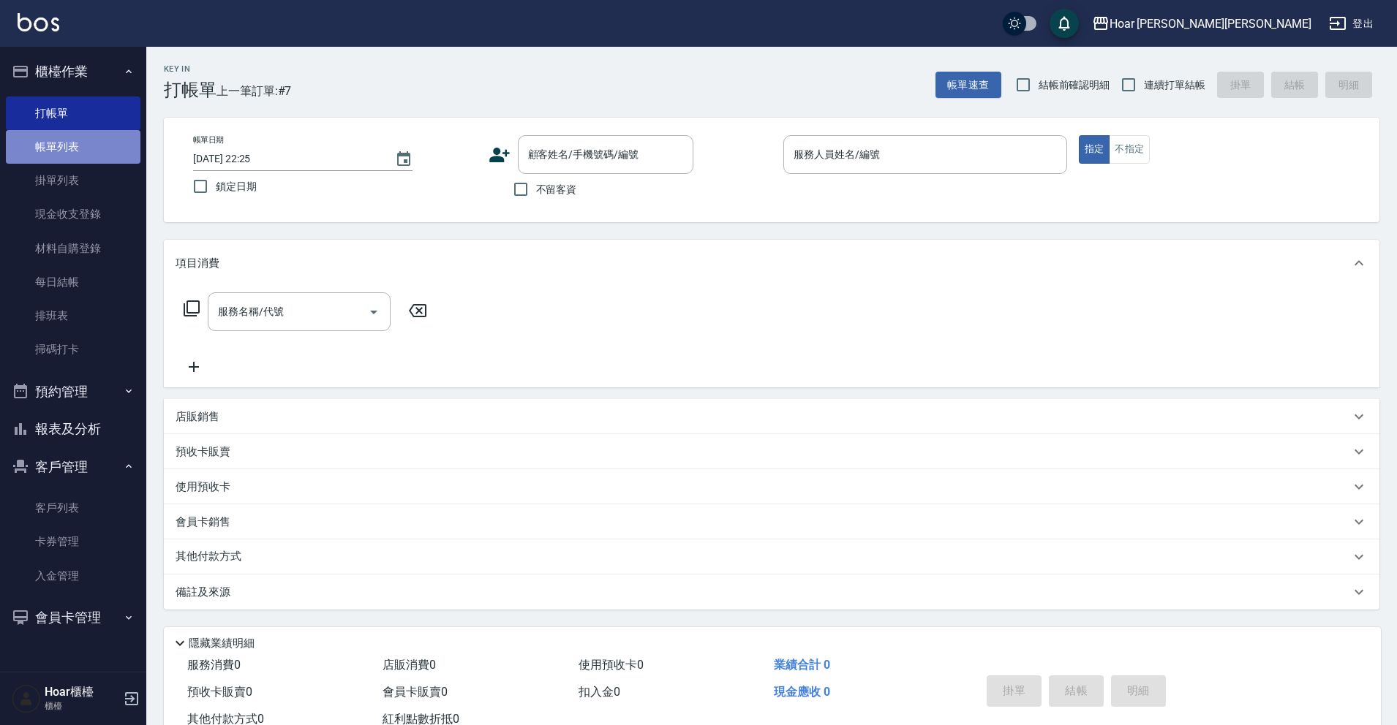
click at [27, 143] on link "帳單列表" at bounding box center [73, 147] width 135 height 34
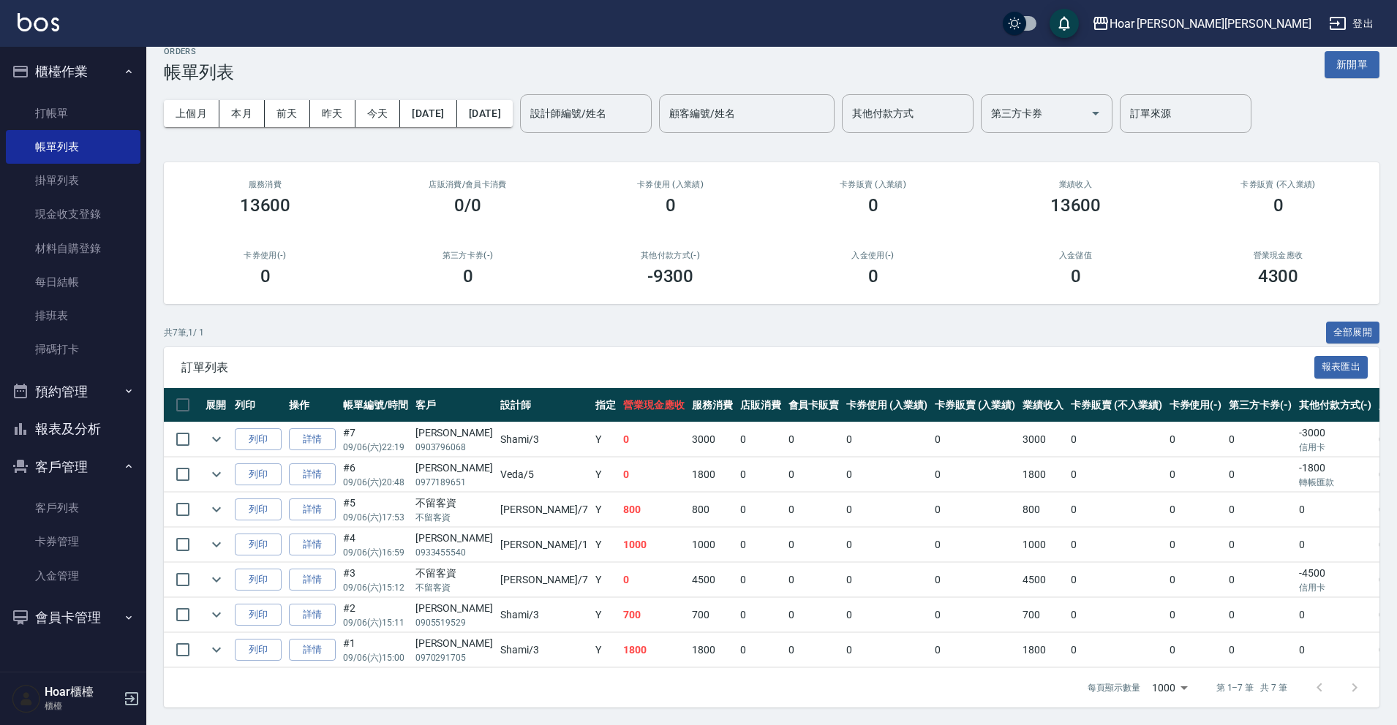
scroll to position [29, 0]
click at [512, 347] on div "訂單列表 報表匯出" at bounding box center [771, 367] width 1215 height 40
click at [627, 302] on div "ORDERS 帳單列表 新開單 上個月 本月 [DATE] [DATE] [DATE] [DATE] [DATE] 設計師編號/姓名 設計師編號/姓名 顧客編…" at bounding box center [771, 377] width 1250 height 696
